Goal: Task Accomplishment & Management: Complete application form

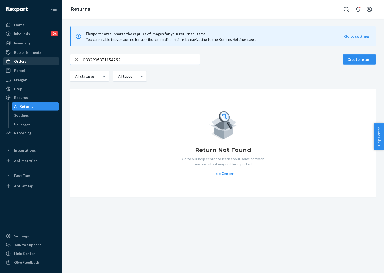
click at [22, 61] on div "Orders" at bounding box center [20, 61] width 12 height 5
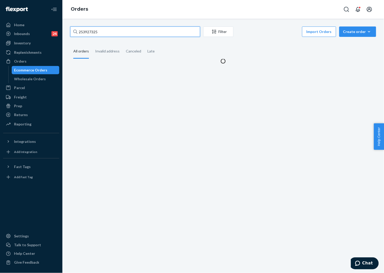
click at [111, 31] on input "253927325" at bounding box center [135, 32] width 130 height 10
paste input "5169601"
type input "255169601"
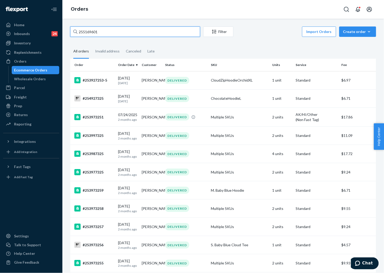
click at [131, 33] on input "255169601" at bounding box center [135, 32] width 130 height 10
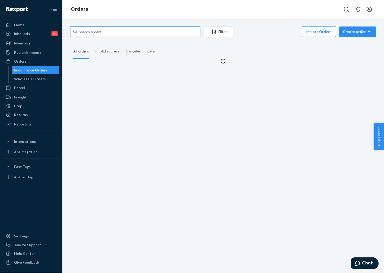
paste input "255169601"
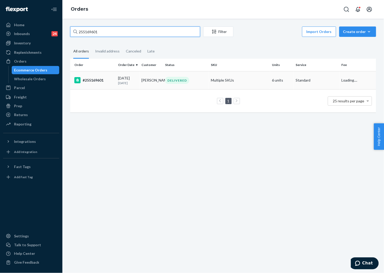
type input "255169601"
click at [140, 79] on td "[PERSON_NAME]" at bounding box center [151, 80] width 23 height 18
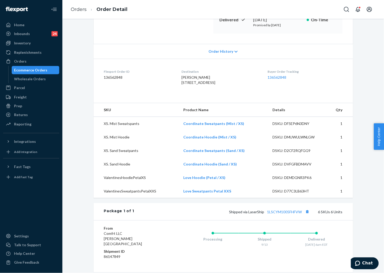
scroll to position [116, 0]
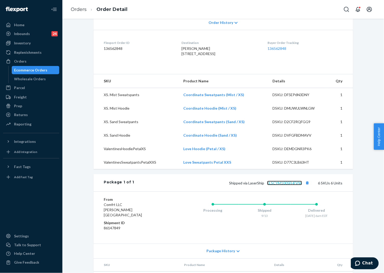
click at [286, 186] on link "1LSCYM1005FHFVW" at bounding box center [284, 183] width 35 height 4
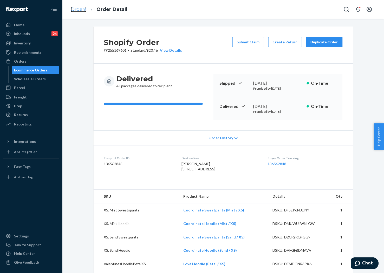
click at [77, 9] on link "Orders" at bounding box center [79, 10] width 16 height 6
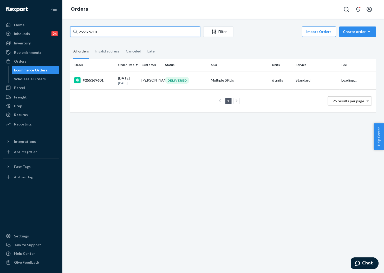
click at [125, 35] on input "255169601" at bounding box center [135, 32] width 130 height 10
paste input "337836"
type input "255337836"
click at [175, 80] on div "PROCESSING" at bounding box center [179, 80] width 28 height 7
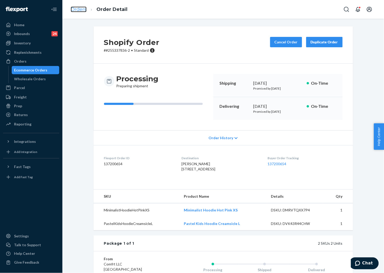
click at [82, 8] on link "Orders" at bounding box center [79, 10] width 16 height 6
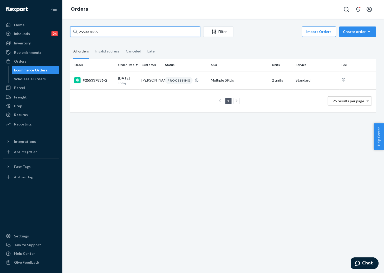
click at [124, 28] on input "255337836" at bounding box center [135, 32] width 130 height 10
paste input "3927325"
type input "253927325"
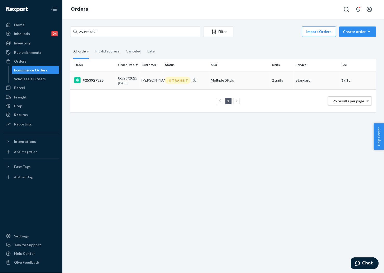
click at [137, 81] on td "[DATE] [DATE]" at bounding box center [127, 80] width 23 height 18
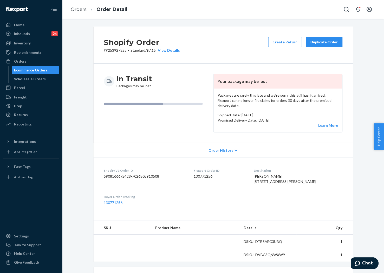
click at [327, 43] on div "Duplicate Order" at bounding box center [325, 42] width 28 height 5
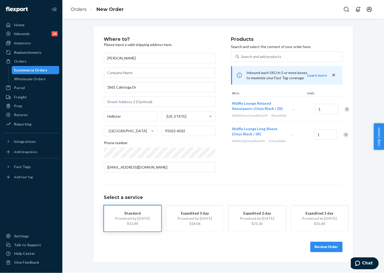
click at [332, 246] on button "Review Order" at bounding box center [327, 247] width 32 height 10
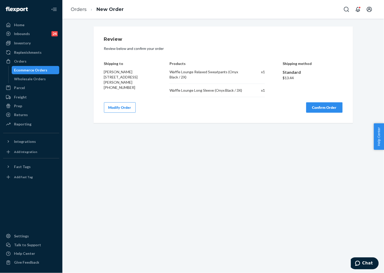
click at [334, 106] on button "Confirm Order" at bounding box center [324, 108] width 36 height 10
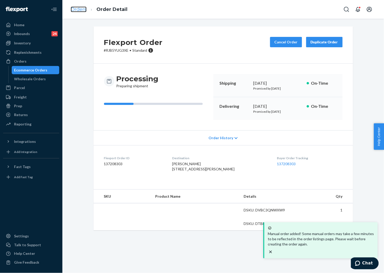
click at [78, 9] on link "Orders" at bounding box center [79, 10] width 16 height 6
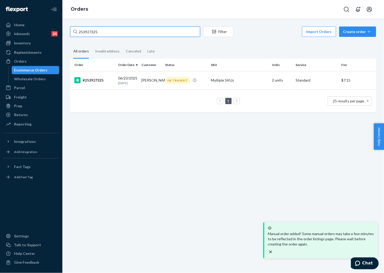
click at [123, 33] on input "253927325" at bounding box center [135, 32] width 130 height 10
paste input "[PERSON_NAME]"
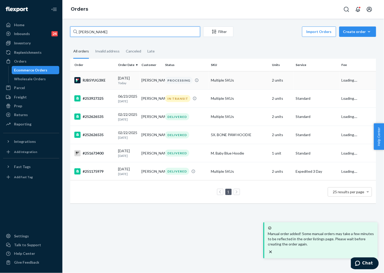
type input "[PERSON_NAME]"
click at [157, 85] on td "[PERSON_NAME]" at bounding box center [151, 80] width 23 height 18
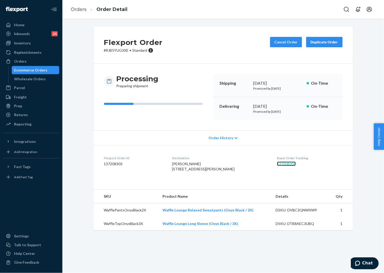
click at [283, 163] on link "137208303" at bounding box center [286, 164] width 19 height 4
click at [82, 11] on link "Orders" at bounding box center [79, 10] width 16 height 6
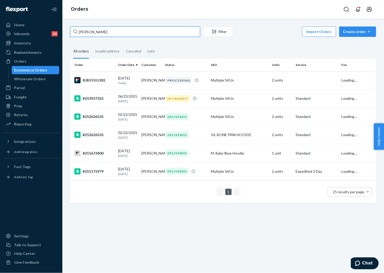
click at [133, 34] on input "[PERSON_NAME]" at bounding box center [135, 32] width 130 height 10
paste input "255264256"
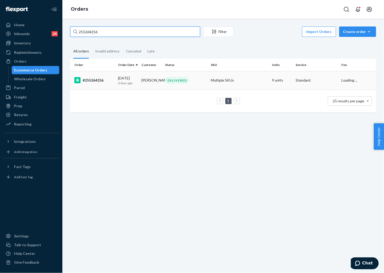
type input "255264256"
click at [138, 84] on td "[DATE] [DATE]" at bounding box center [127, 80] width 23 height 18
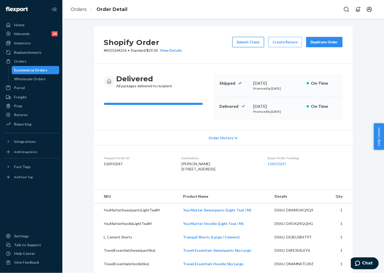
click at [251, 44] on button "Submit Claim" at bounding box center [249, 42] width 32 height 10
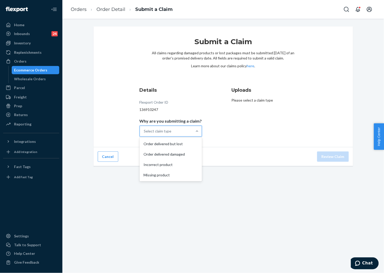
click at [177, 135] on div "Select claim type" at bounding box center [166, 131] width 53 height 10
click at [145, 134] on input "Why are you submitting a claim? option Order delivered but lost focused, 1 of 4…" at bounding box center [144, 131] width 1 height 5
click at [174, 174] on div "Missing product" at bounding box center [171, 175] width 60 height 10
click at [145, 134] on input "Why are you submitting a claim? option Missing product focused, 0 of 4. 4 resul…" at bounding box center [144, 131] width 1 height 5
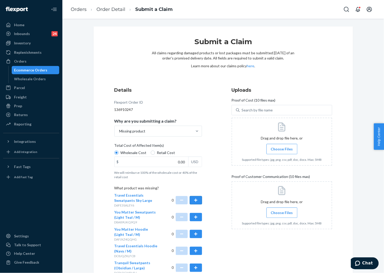
click at [195, 199] on button "button" at bounding box center [196, 200] width 12 height 8
click at [98, 189] on div "Submit a Claim All claims regarding damaged products or lost packages must be s…" at bounding box center [224, 194] width 260 height 334
click at [132, 46] on div "Submit a Claim All claims regarding damaged products or lost packages must be s…" at bounding box center [224, 194] width 260 height 334
click at [282, 150] on span "Choose Files" at bounding box center [282, 149] width 22 height 5
click at [282, 150] on input "Choose Files" at bounding box center [282, 149] width 0 height 6
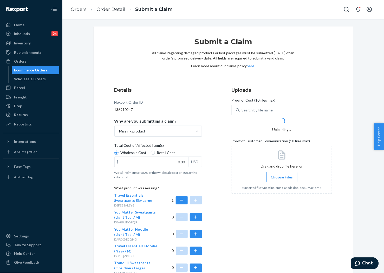
click at [279, 180] on span "Choose Files" at bounding box center [282, 177] width 22 height 5
click at [282, 180] on input "Choose Files" at bounding box center [282, 178] width 0 height 6
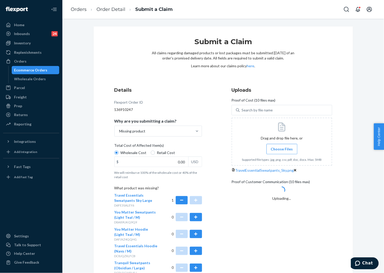
click at [275, 173] on div "TravelEssentialSweatpants_Sky.png" at bounding box center [282, 170] width 101 height 5
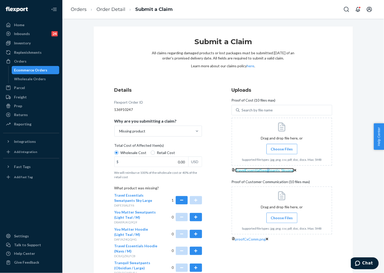
drag, startPoint x: 275, startPoint y: 174, endPoint x: 277, endPoint y: 176, distance: 3.5
click at [277, 173] on span "TravelEssentialSweatpants_Sky.png" at bounding box center [264, 170] width 59 height 4
click at [174, 162] on input "0.00" at bounding box center [152, 162] width 74 height 10
type input "32.00"
click at [258, 242] on span "proofCxComm.png" at bounding box center [250, 239] width 31 height 4
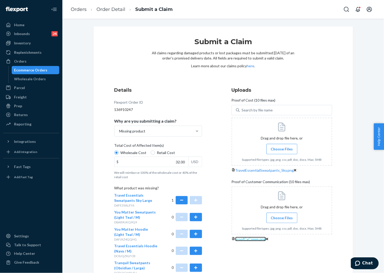
scroll to position [106, 0]
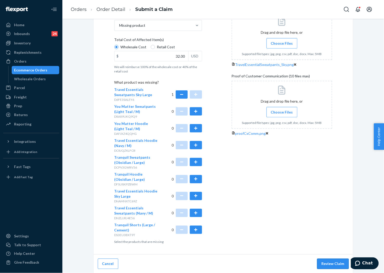
click at [326, 265] on button "Review Claim" at bounding box center [333, 264] width 32 height 10
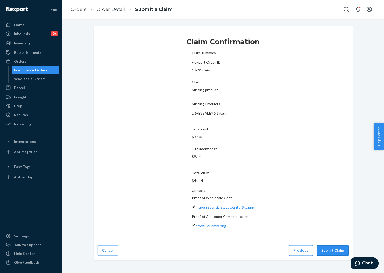
click at [324, 246] on button "Submit Claim" at bounding box center [333, 251] width 32 height 10
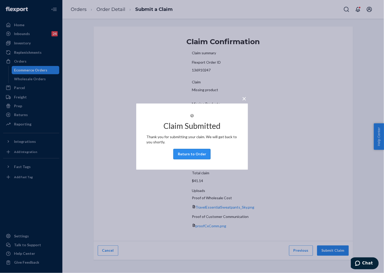
click at [202, 159] on button "Return to Order" at bounding box center [192, 154] width 37 height 10
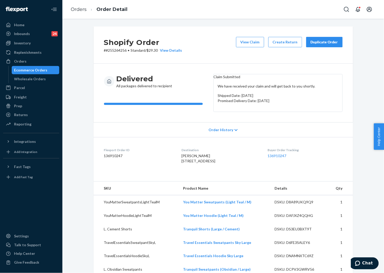
click at [318, 41] on div "Duplicate Order" at bounding box center [325, 42] width 28 height 5
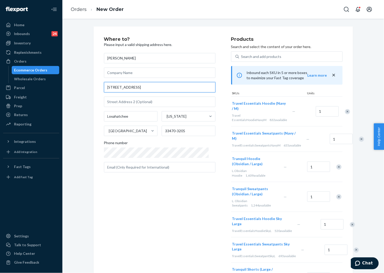
click at [144, 87] on input "[STREET_ADDRESS]" at bounding box center [160, 87] width 112 height 10
paste input "lane north, [GEOGRAPHIC_DATA], [GEOGRAPHIC_DATA], 33470,"
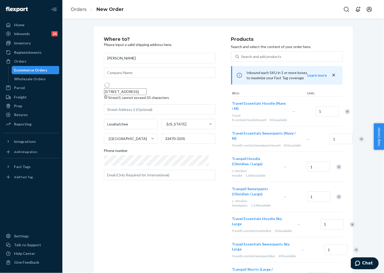
type input "[STREET_ADDRESS]"
type input "The Acreage"
type input "33470"
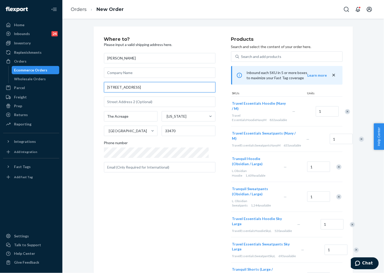
click at [155, 87] on input "[STREET_ADDRESS]" at bounding box center [160, 87] width 112 height 10
click at [126, 117] on input "The Acreage" at bounding box center [131, 116] width 54 height 10
paste input "Loxahatche"
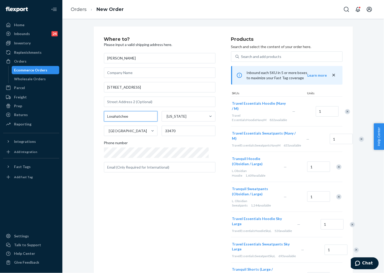
type input "Loxahatchee"
click at [164, 107] on input "text" at bounding box center [160, 102] width 112 height 10
click at [162, 99] on input "text" at bounding box center [160, 102] width 112 height 10
click at [166, 92] on input "[STREET_ADDRESS]" at bounding box center [160, 87] width 112 height 10
click at [141, 91] on input "[STREET_ADDRESS]" at bounding box center [160, 87] width 112 height 10
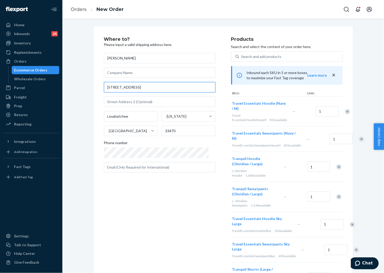
click at [141, 91] on input "[STREET_ADDRESS]" at bounding box center [160, 87] width 112 height 10
paste input "lane [GEOGRAPHIC_DATA]"
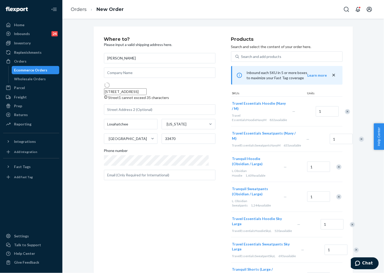
type input "[STREET_ADDRESS]"
type input "The Acreage"
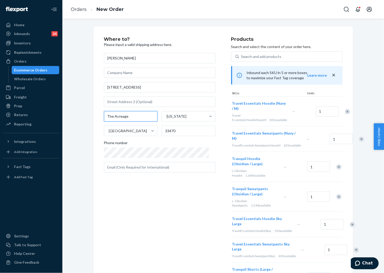
click at [125, 118] on input "The Acreage" at bounding box center [131, 116] width 54 height 10
click at [144, 196] on div "Where to? Please input a valid shipping address here. [PERSON_NAME] [STREET_ADD…" at bounding box center [167, 188] width 127 height 303
click at [160, 191] on div "Where to? Please input a valid shipping address here. [PERSON_NAME] [STREET_ADD…" at bounding box center [167, 188] width 127 height 303
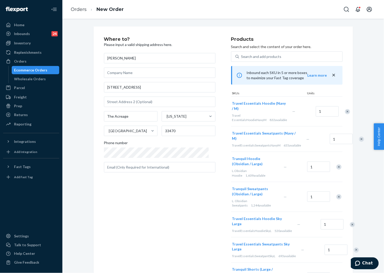
click at [178, 189] on div "Where to? Please input a valid shipping address here. [PERSON_NAME] [STREET_ADD…" at bounding box center [167, 188] width 127 height 303
click at [345, 111] on div "Remove Item" at bounding box center [347, 111] width 5 height 5
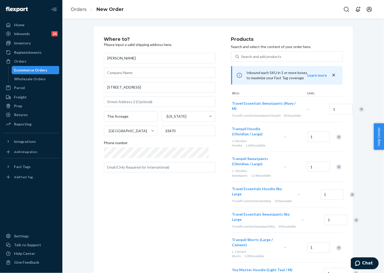
click at [359, 111] on div "Remove Item" at bounding box center [361, 109] width 5 height 5
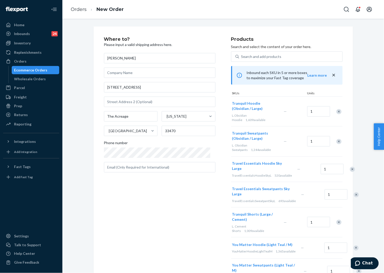
click at [337, 111] on div "Remove Item" at bounding box center [339, 111] width 5 height 5
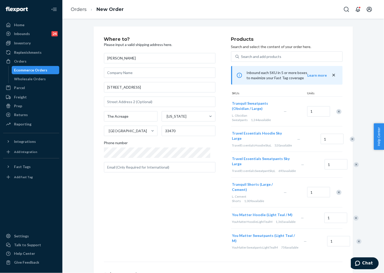
click at [337, 111] on div "Remove Item" at bounding box center [339, 111] width 5 height 5
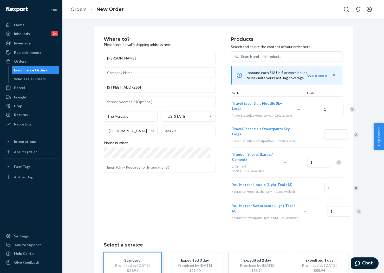
click at [350, 111] on div "Remove Item" at bounding box center [352, 109] width 5 height 5
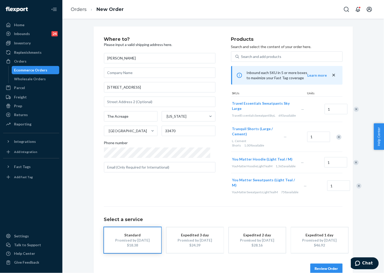
click at [337, 139] on div "Remove Item" at bounding box center [339, 137] width 5 height 5
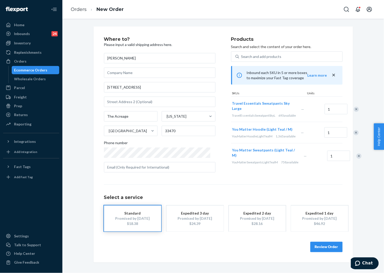
click at [354, 136] on div "Remove Item" at bounding box center [356, 132] width 5 height 5
click at [357, 138] on div "Remove Item" at bounding box center [359, 134] width 5 height 5
click at [331, 246] on button "Review Order" at bounding box center [327, 247] width 32 height 10
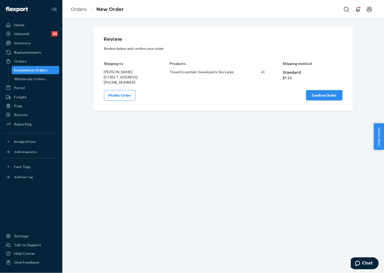
click at [330, 100] on button "Confirm Order" at bounding box center [324, 95] width 36 height 10
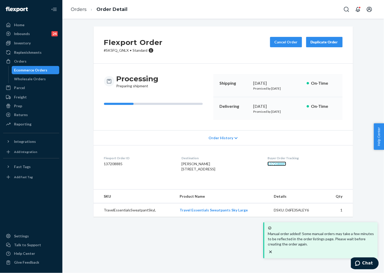
click at [280, 165] on link "137208885" at bounding box center [277, 164] width 19 height 4
